Goal: Task Accomplishment & Management: Use online tool/utility

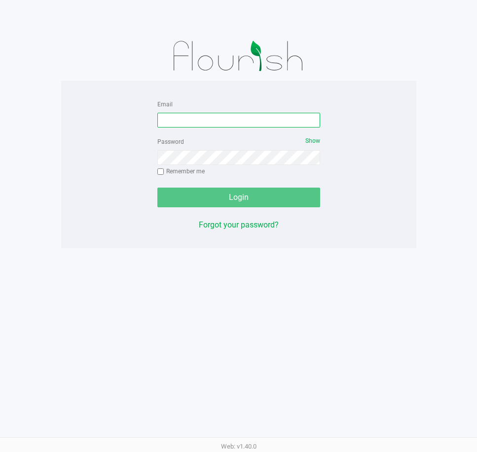
click at [189, 113] on input "Email" at bounding box center [238, 120] width 163 height 15
type input "[EMAIL_ADDRESS][DOMAIN_NAME]"
click at [227, 149] on div "Password Show Remember me" at bounding box center [238, 158] width 163 height 44
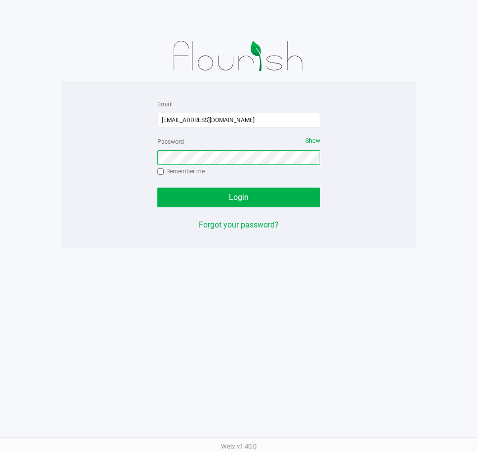
click at [157, 188] on button "Login" at bounding box center [238, 198] width 163 height 20
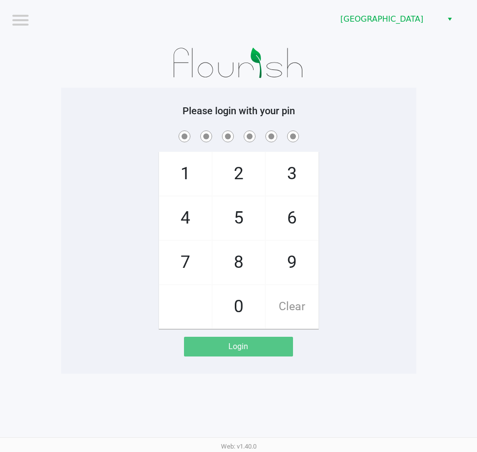
click at [368, 152] on div "1 4 7 2 5 8 0 3 6 9 Clear" at bounding box center [238, 229] width 355 height 201
checkbox input "true"
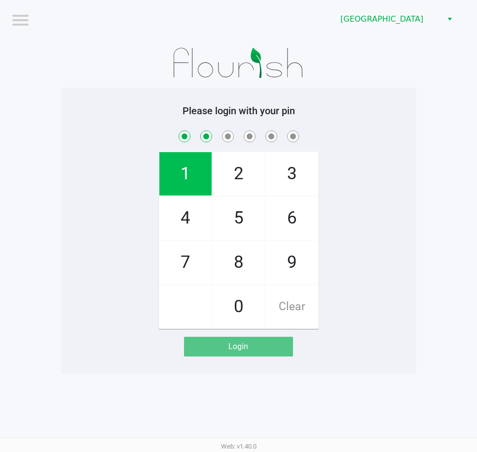
checkbox input "true"
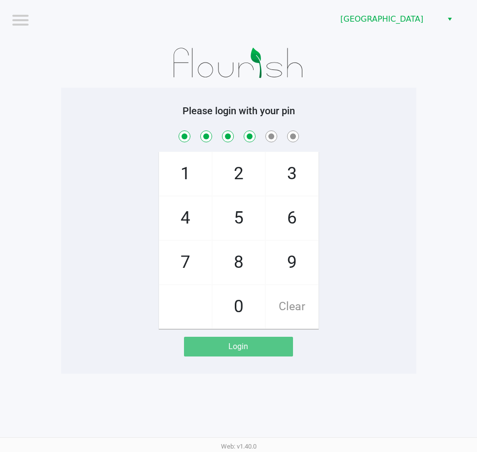
checkbox input "true"
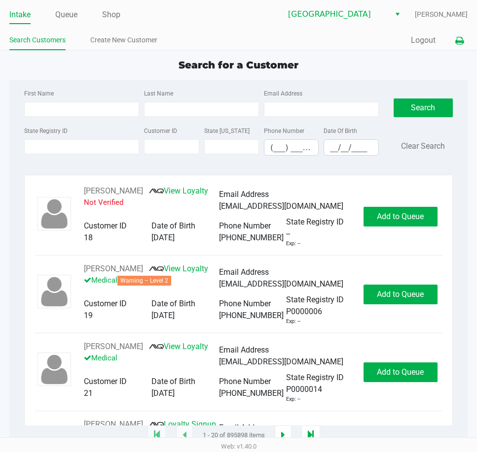
click at [458, 42] on icon at bounding box center [459, 40] width 8 height 7
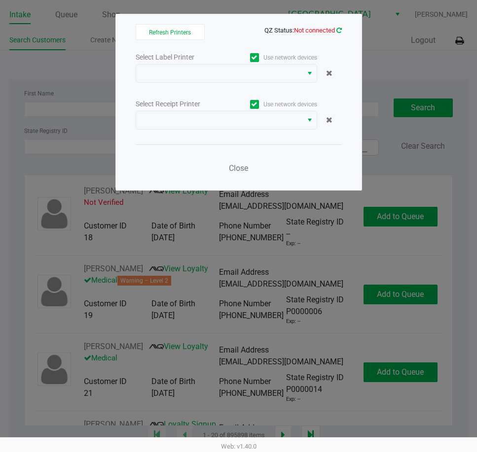
click at [336, 28] on icon at bounding box center [338, 30] width 5 height 6
click at [341, 28] on icon at bounding box center [338, 30] width 5 height 6
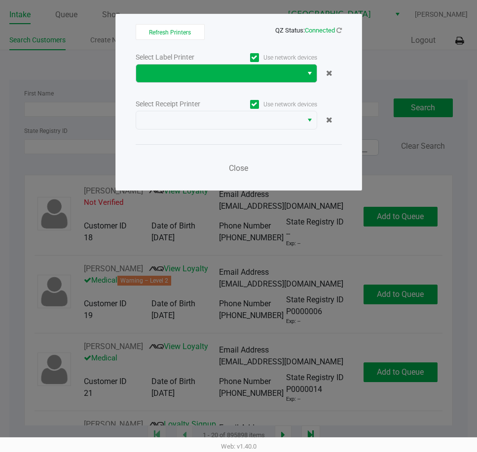
click at [307, 81] on button "Select" at bounding box center [309, 74] width 14 height 18
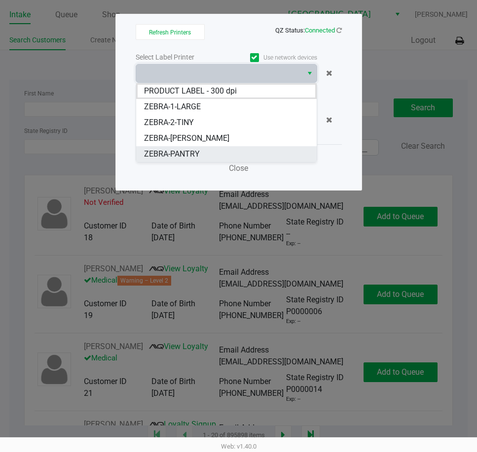
click at [234, 151] on li "ZEBRA-PANTRY" at bounding box center [226, 154] width 180 height 16
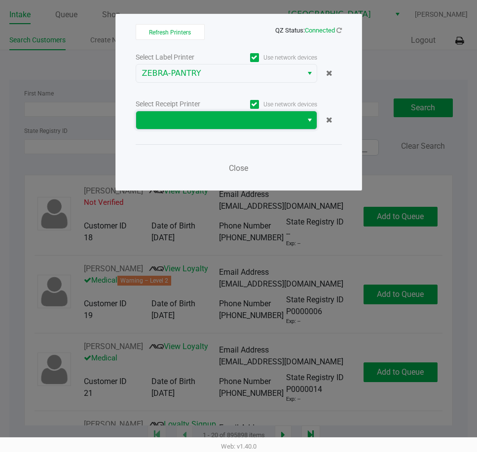
click at [242, 115] on span at bounding box center [219, 120] width 154 height 12
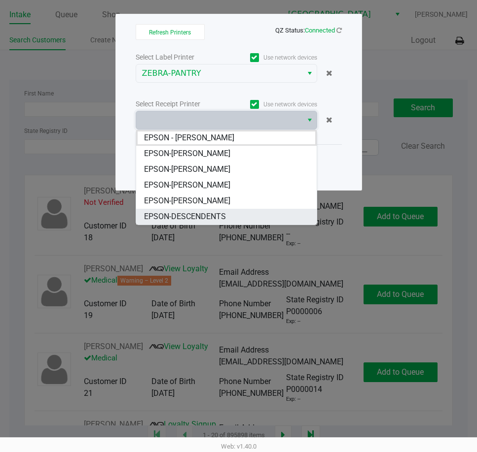
click at [217, 217] on span "EPSON-DESCENDENTS" at bounding box center [185, 217] width 82 height 12
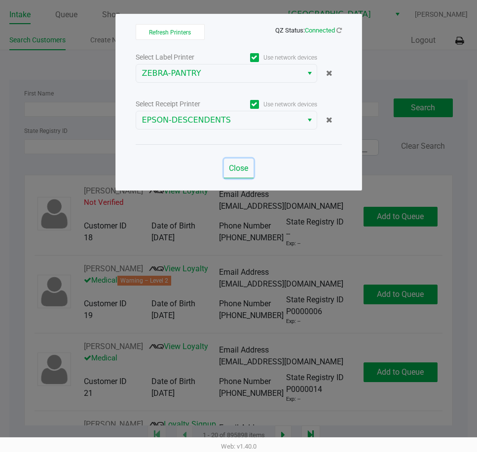
click at [241, 164] on span "Close" at bounding box center [238, 168] width 19 height 9
